Goal: Transaction & Acquisition: Purchase product/service

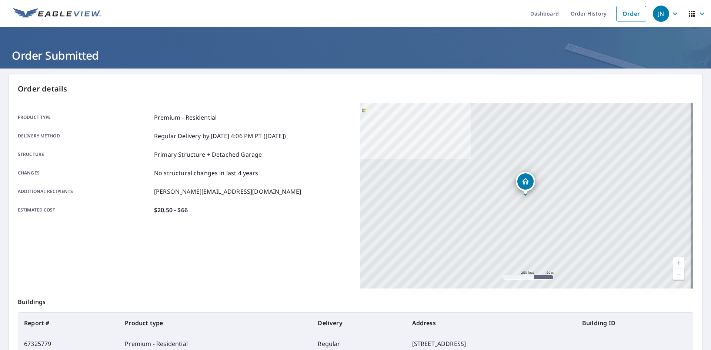
scroll to position [67, 0]
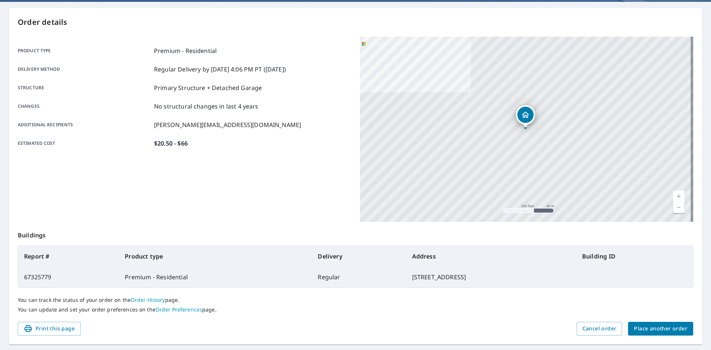
click at [675, 328] on span "Place another order" at bounding box center [660, 328] width 53 height 9
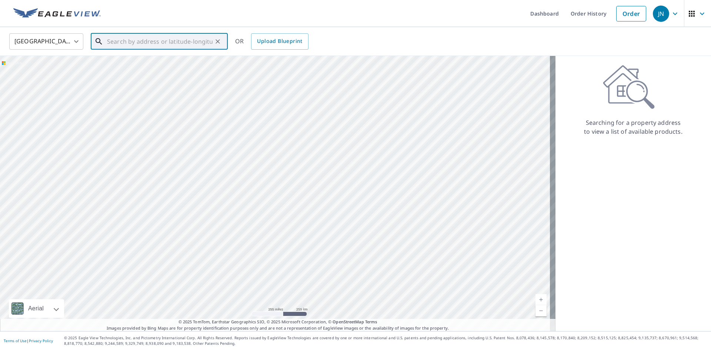
click at [157, 43] on input "text" at bounding box center [160, 41] width 106 height 21
click at [130, 72] on p "Dumfries, VA 22025" at bounding box center [164, 70] width 116 height 7
type input "15636 Montview Dr Dumfries, VA 22025"
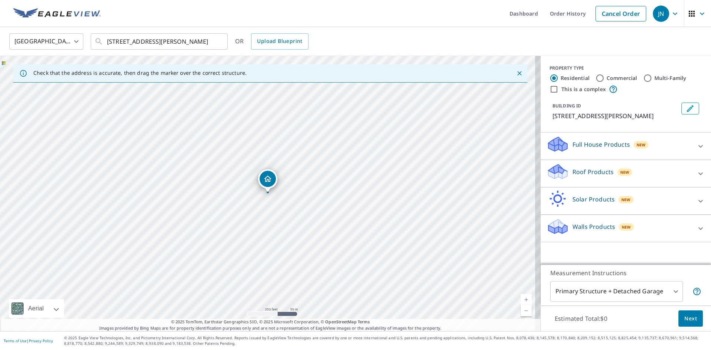
click at [580, 172] on p "Roof Products" at bounding box center [593, 171] width 41 height 9
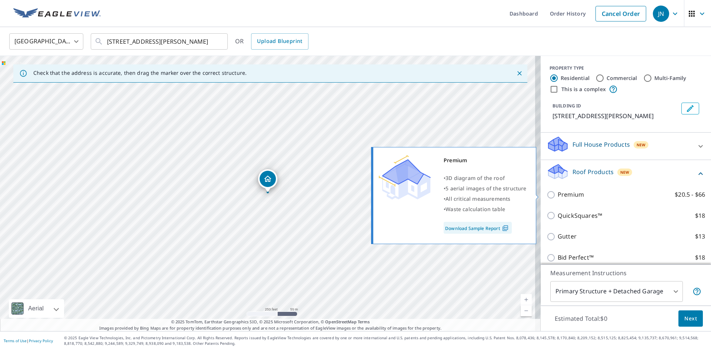
click at [547, 193] on input "Premium $20.5 - $66" at bounding box center [552, 194] width 11 height 9
checkbox input "true"
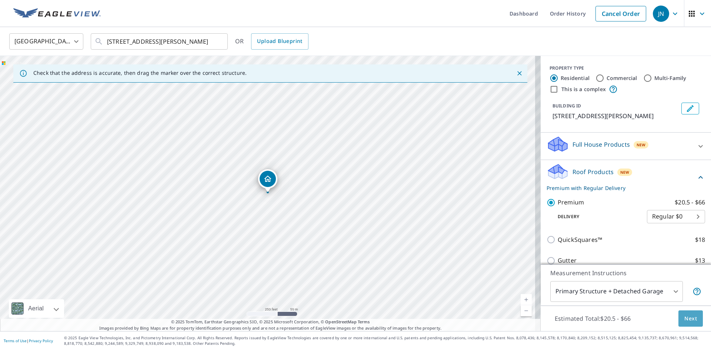
click at [685, 316] on span "Next" at bounding box center [691, 318] width 13 height 9
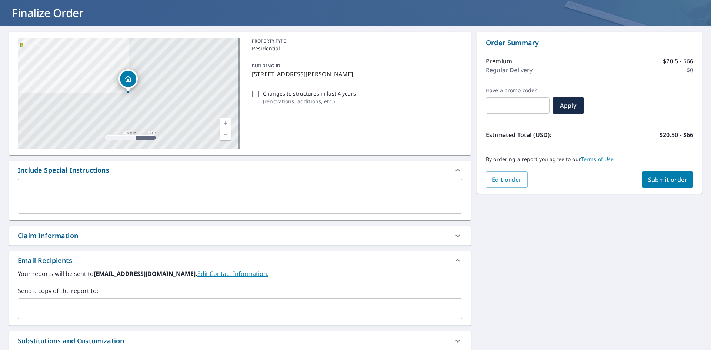
scroll to position [122, 0]
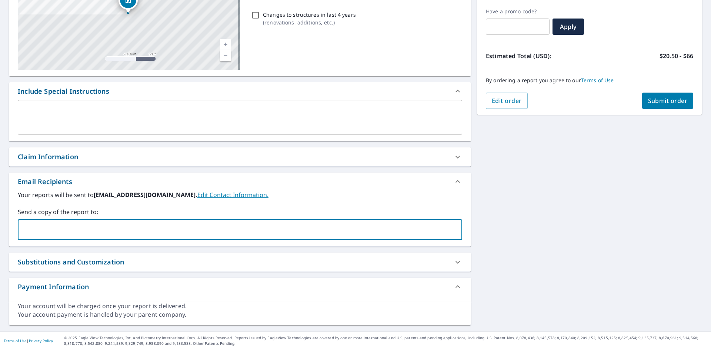
click at [77, 229] on input "text" at bounding box center [234, 230] width 427 height 14
type input "justin@marshallroofing.com"
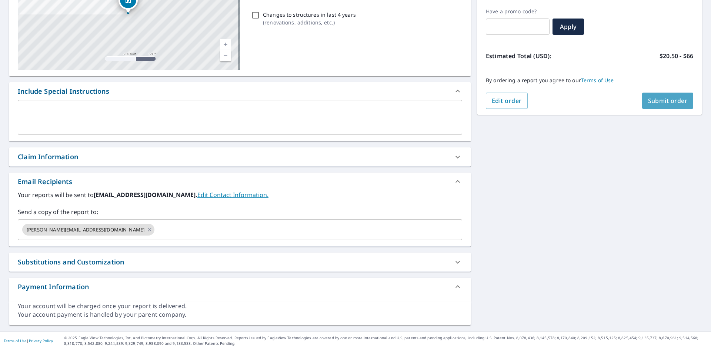
click at [662, 97] on span "Submit order" at bounding box center [668, 101] width 40 height 8
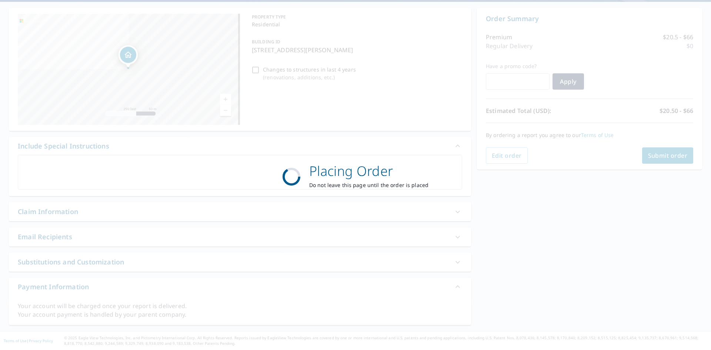
scroll to position [67, 0]
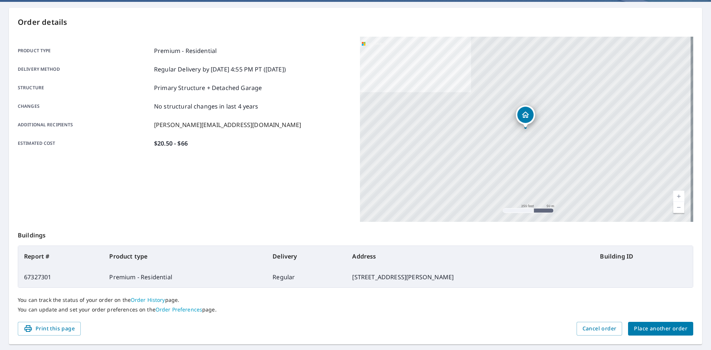
click at [679, 328] on span "Place another order" at bounding box center [660, 328] width 53 height 9
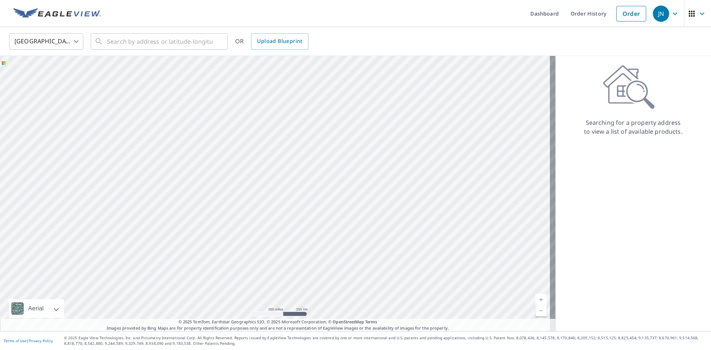
drag, startPoint x: 432, startPoint y: 22, endPoint x: 398, endPoint y: 35, distance: 37.2
drag, startPoint x: 398, startPoint y: 35, endPoint x: 362, endPoint y: 18, distance: 39.1
click at [362, 18] on ul "Dashboard Order History Order" at bounding box center [377, 13] width 545 height 27
drag, startPoint x: 163, startPoint y: 41, endPoint x: 175, endPoint y: 41, distance: 11.5
click at [163, 41] on input "text" at bounding box center [160, 41] width 106 height 21
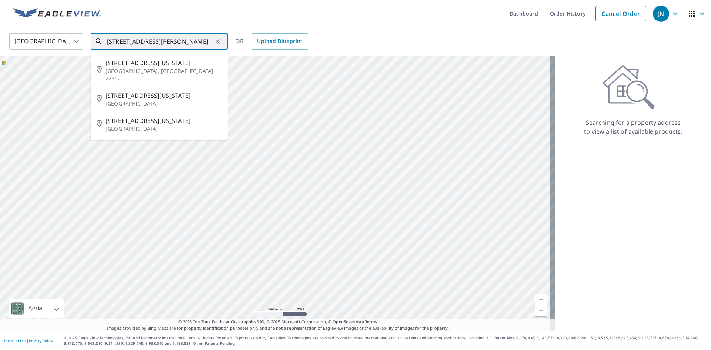
type input "4853 virgina street alexandria va"
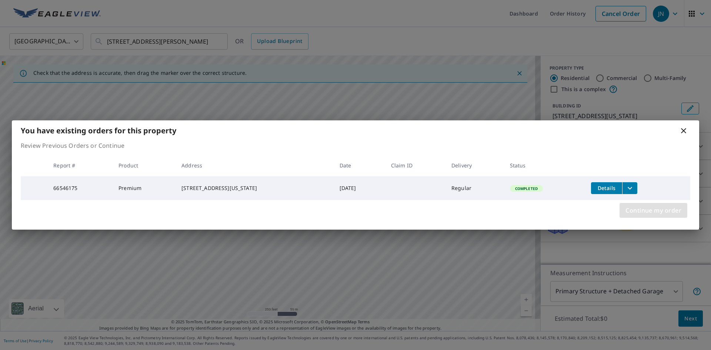
click at [643, 210] on span "Continue my order" at bounding box center [654, 210] width 56 height 10
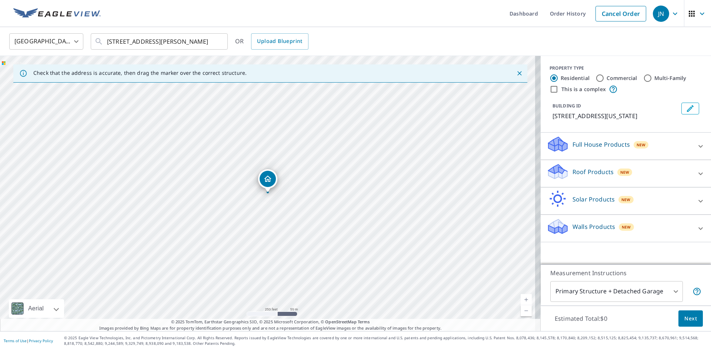
click at [576, 171] on p "Roof Products" at bounding box center [593, 171] width 41 height 9
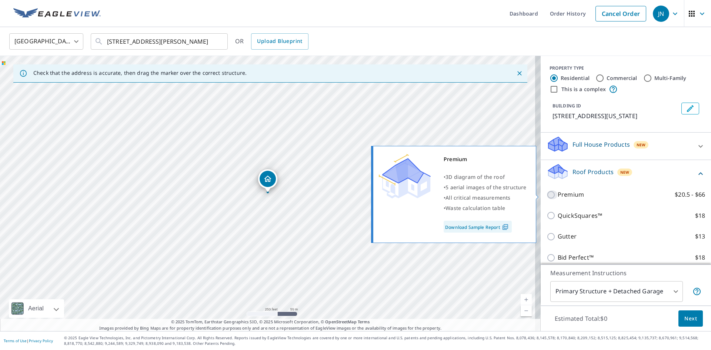
click at [547, 193] on input "Premium $20.5 - $66" at bounding box center [552, 194] width 11 height 9
checkbox input "true"
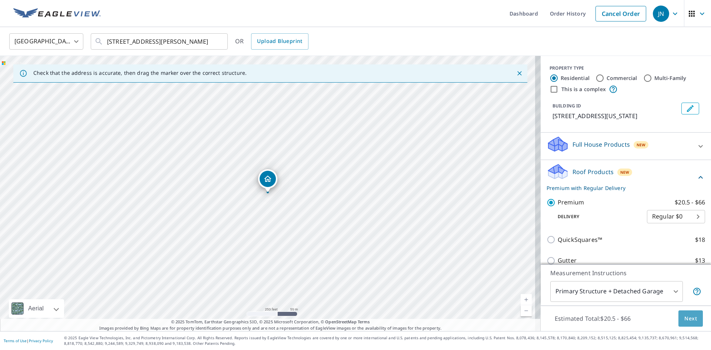
click at [690, 315] on span "Next" at bounding box center [691, 318] width 13 height 9
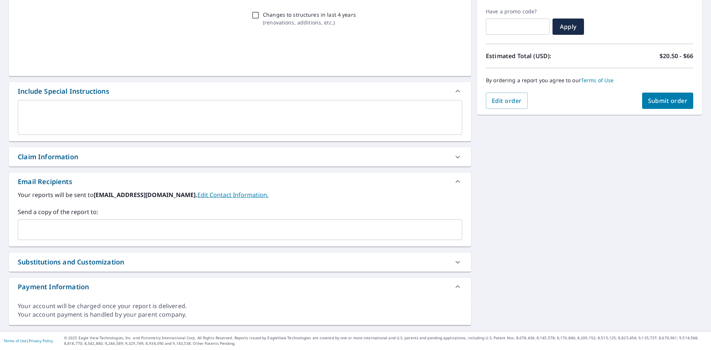
scroll to position [122, 0]
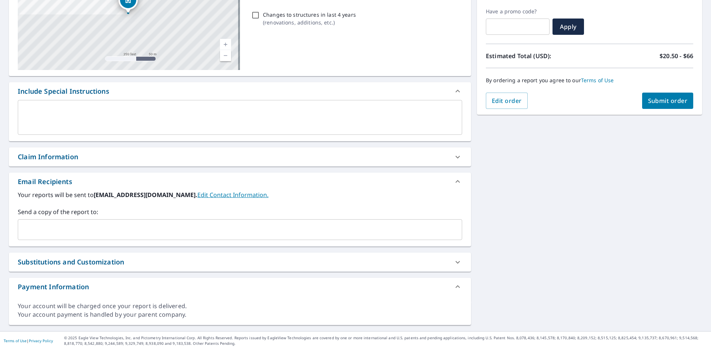
click at [80, 229] on input "text" at bounding box center [234, 230] width 427 height 14
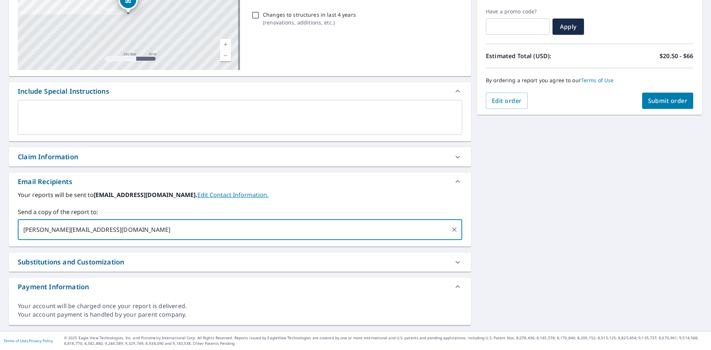
type input "justin@marshallroofing.com"
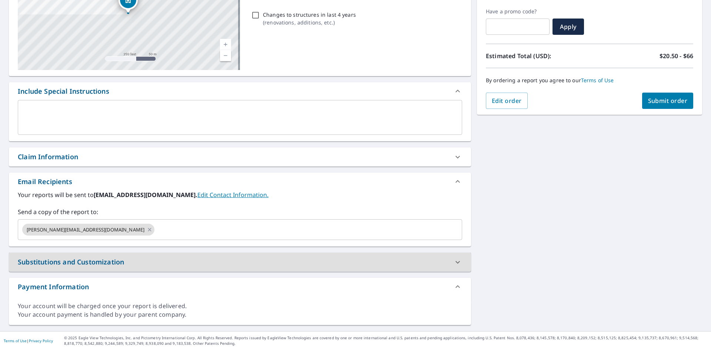
click at [662, 101] on span "Submit order" at bounding box center [668, 101] width 40 height 8
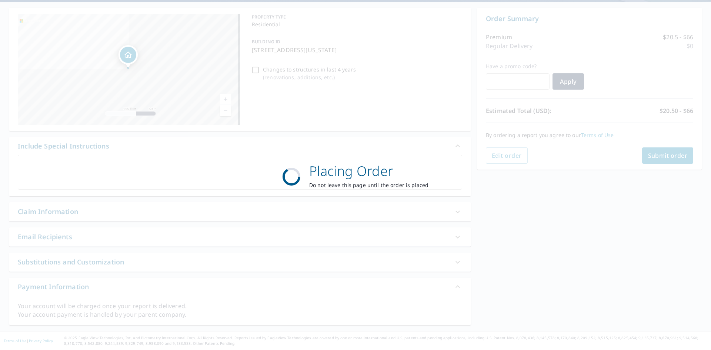
scroll to position [67, 0]
